Goal: Complete application form

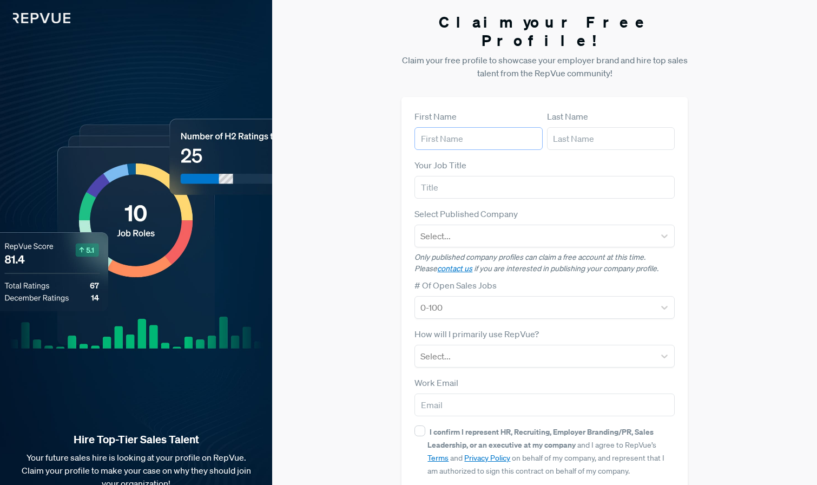
click at [460, 127] on input "text" at bounding box center [479, 138] width 128 height 23
type input "Maddi"
type input "[PERSON_NAME]"
drag, startPoint x: 441, startPoint y: 386, endPoint x: 410, endPoint y: 387, distance: 31.4
click at [410, 387] on div "First Name [PERSON_NAME] Last Name [PERSON_NAME] Your Job Title Select Publishe…" at bounding box center [545, 314] width 286 height 435
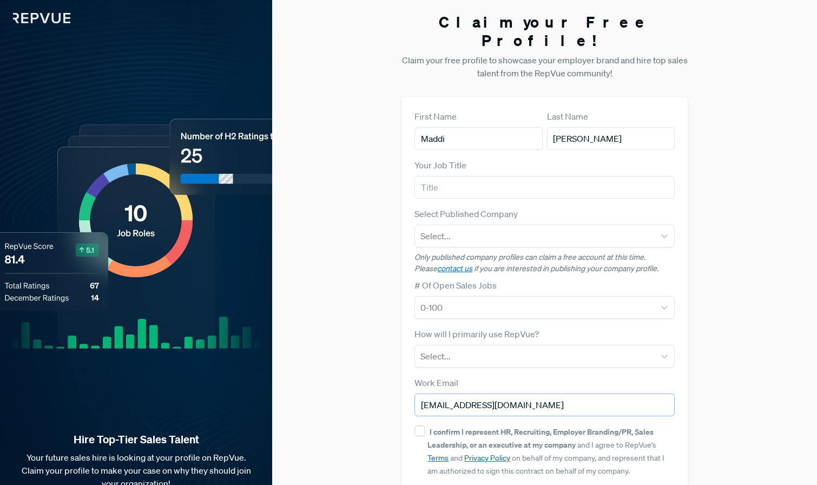
type input "[EMAIL_ADDRESS][DOMAIN_NAME]"
click at [461, 176] on input "text" at bounding box center [545, 187] width 260 height 23
type input "Revenue Recruiting Lead"
click at [473, 228] on div at bounding box center [535, 235] width 229 height 15
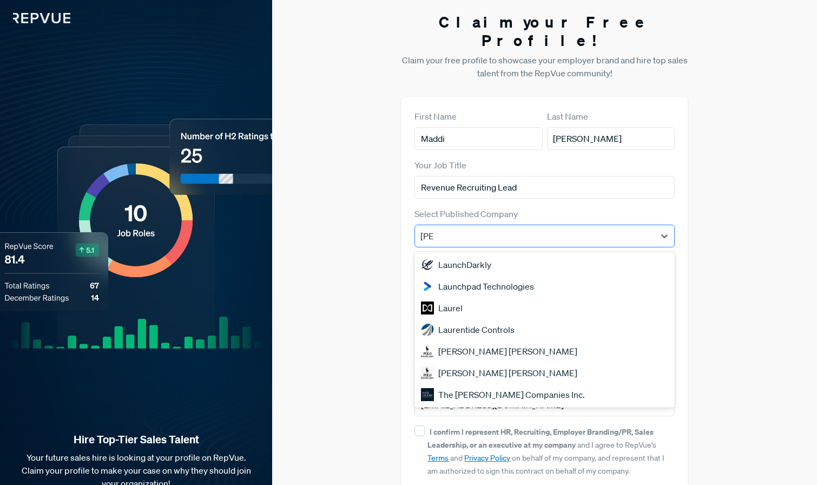
type input "laun"
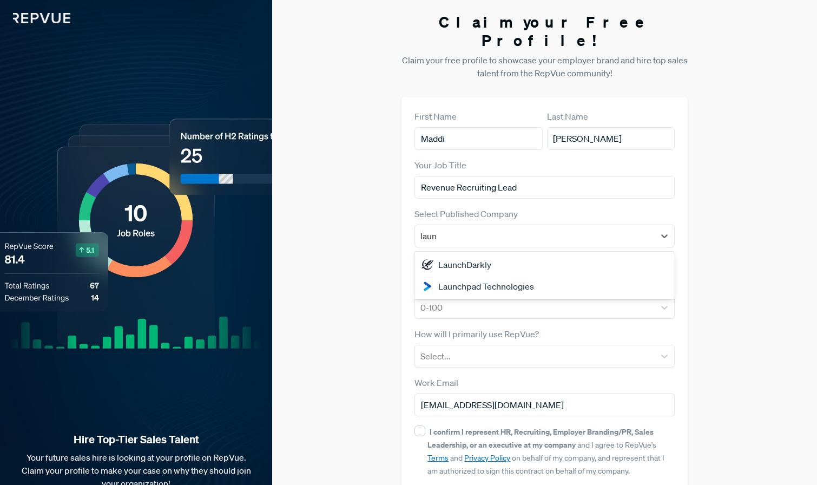
click at [484, 254] on div "LaunchDarkly" at bounding box center [545, 265] width 260 height 22
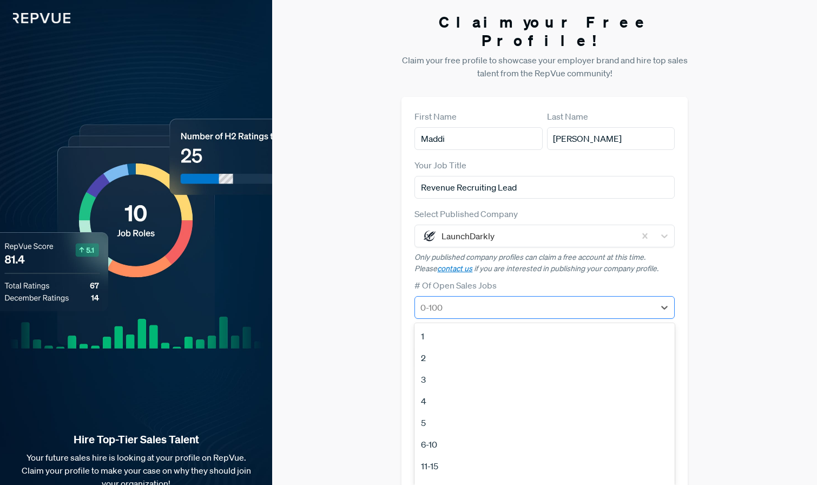
click at [465, 300] on div at bounding box center [535, 307] width 229 height 15
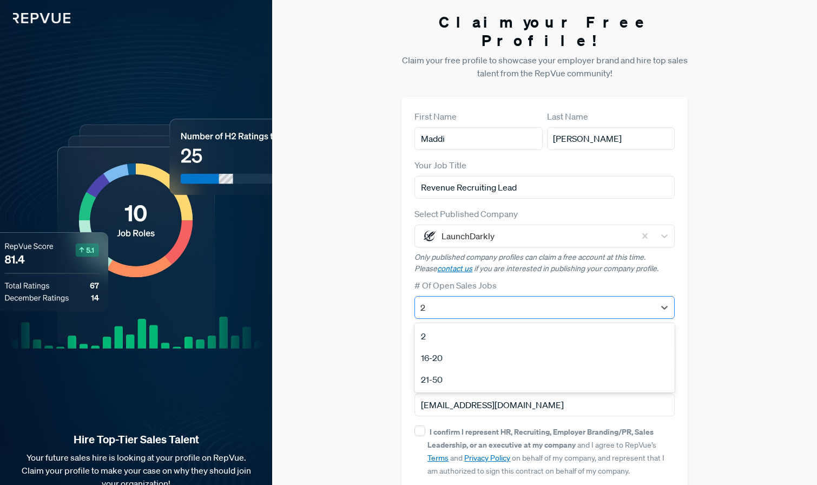
type input "20"
click at [425, 325] on div "16-20" at bounding box center [545, 336] width 260 height 22
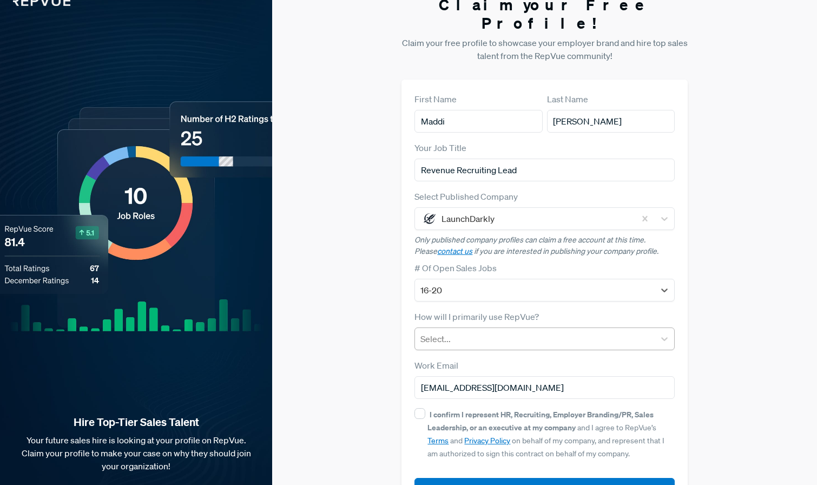
scroll to position [30, 0]
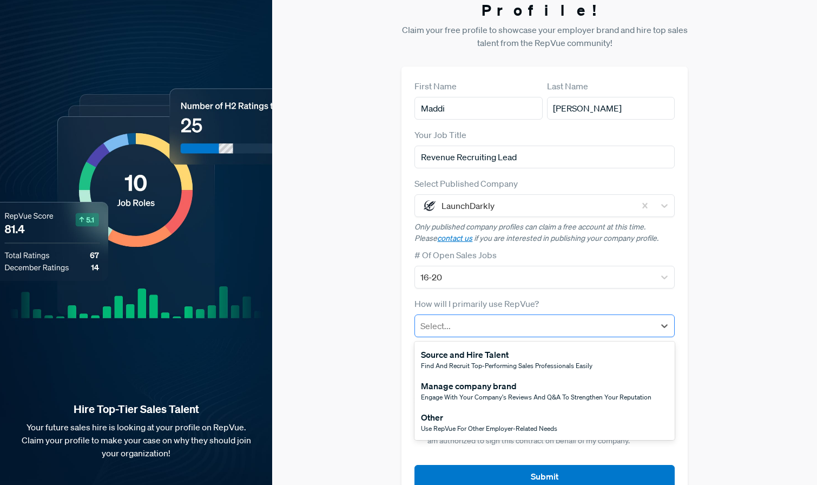
click at [436, 318] on div at bounding box center [535, 325] width 229 height 15
click at [443, 392] on span "Engage with your company's reviews and Q&A to strengthen your reputation" at bounding box center [536, 396] width 231 height 9
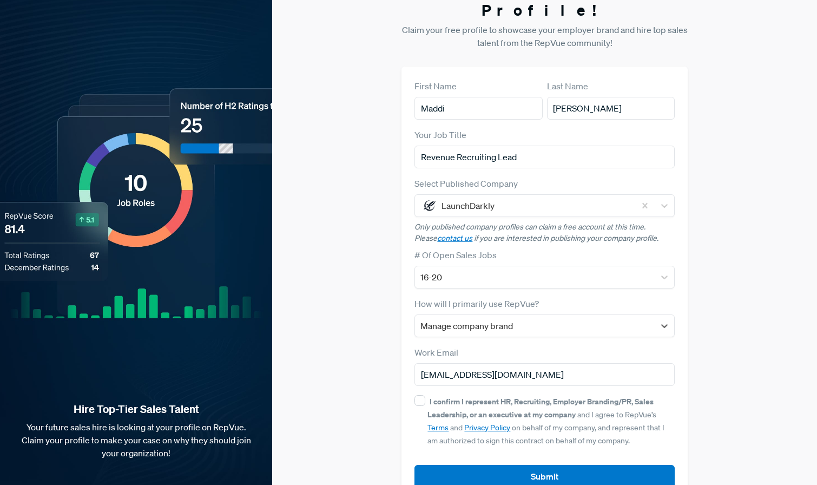
scroll to position [41, 0]
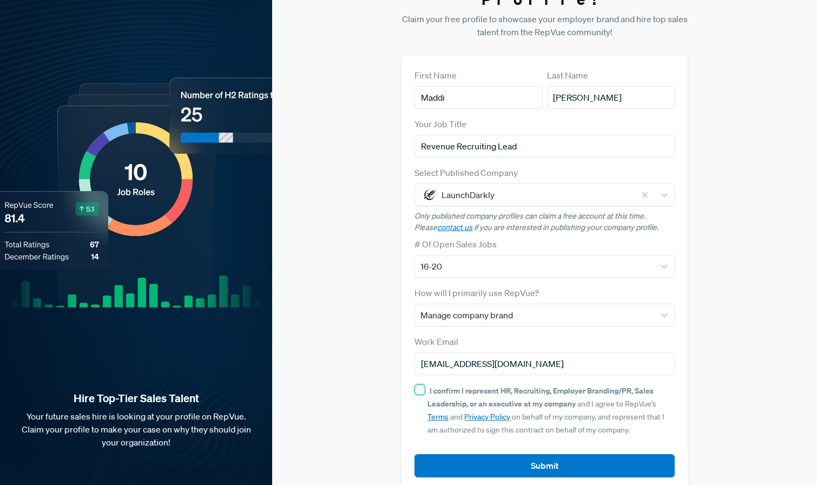
click at [421, 384] on input "I confirm I represent HR, Recruiting, Employer Branding/PR, Sales Leadership, o…" at bounding box center [420, 389] width 11 height 11
checkbox input "true"
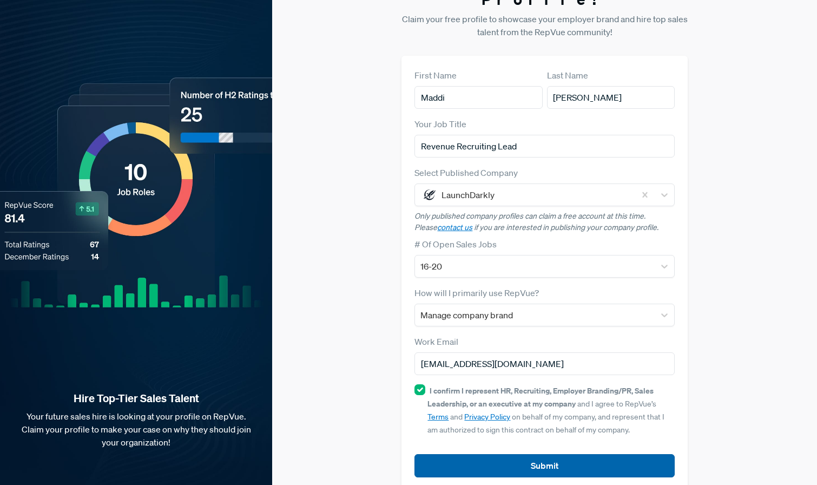
click at [499, 454] on button "Submit" at bounding box center [545, 465] width 260 height 23
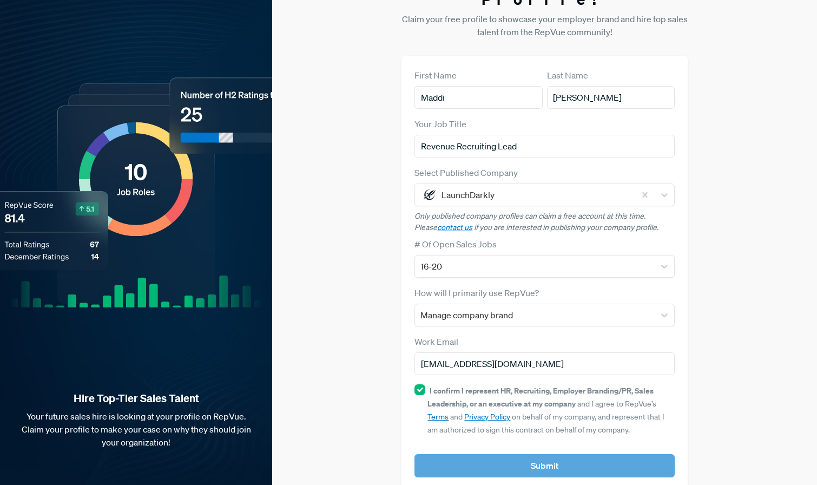
scroll to position [0, 0]
